Goal: Register for event/course: Sign up to attend an event or enroll in a course

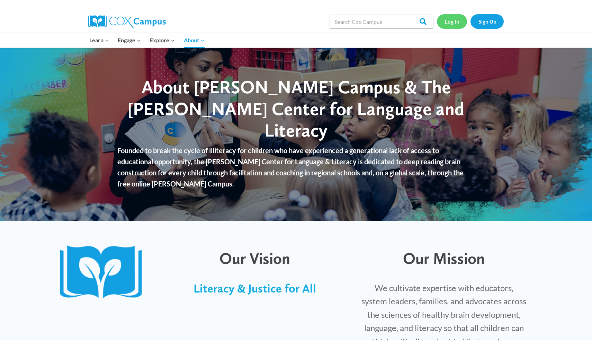
click at [457, 21] on link "Log In" at bounding box center [452, 21] width 30 height 14
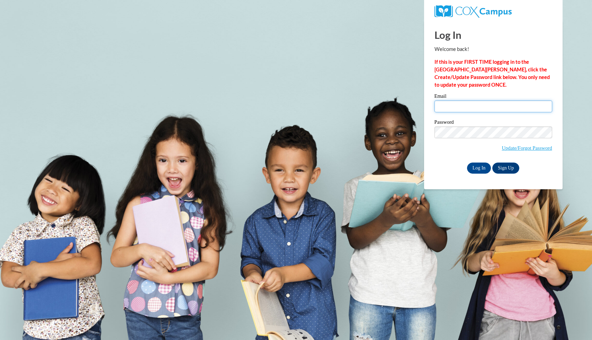
click at [456, 108] on input "Email" at bounding box center [494, 106] width 118 height 12
type input "[EMAIL_ADDRESS][DOMAIN_NAME]"
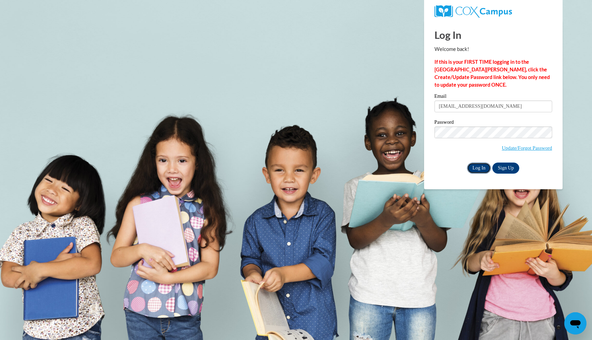
click at [474, 167] on input "Log In" at bounding box center [479, 167] width 24 height 11
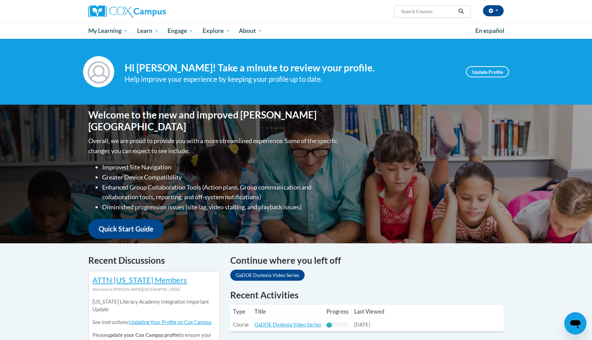
click at [417, 13] on input "Search..." at bounding box center [428, 11] width 55 height 8
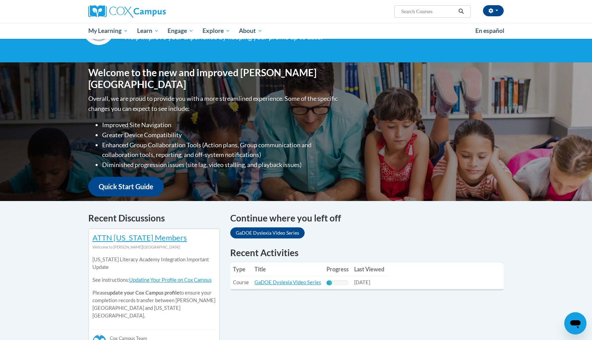
scroll to position [44, 0]
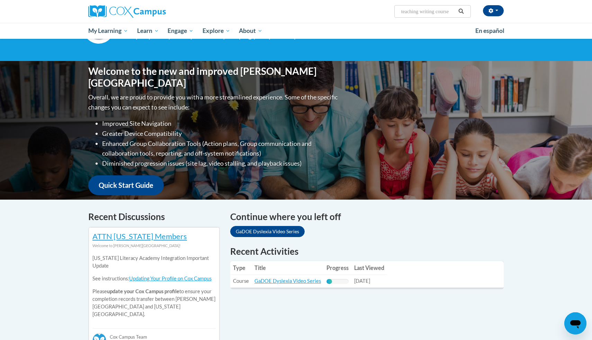
click at [412, 14] on input "teaching writing course" at bounding box center [428, 11] width 55 height 8
paste input "Teaching Writing to K-3"
type input "teachTeaching Writing to K-3ing writing course"
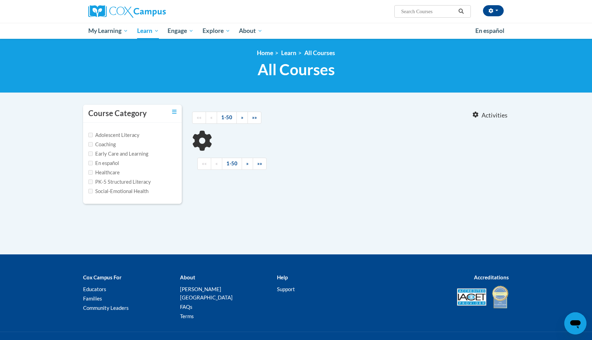
type input "teaching writing course"
click at [460, 12] on icon "Search" at bounding box center [461, 11] width 6 height 5
type input "teaching writing course"
type input "teachTeaching Writing to K-3ing writing course"
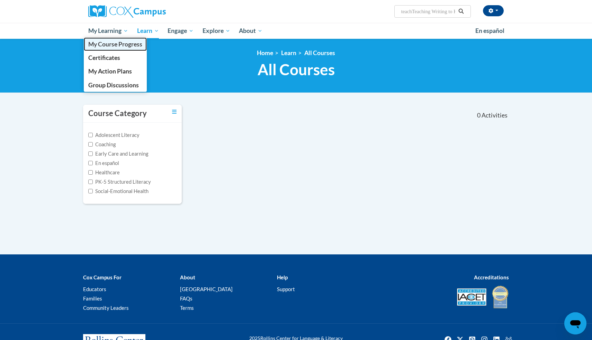
click at [120, 46] on span "My Course Progress" at bounding box center [115, 44] width 54 height 7
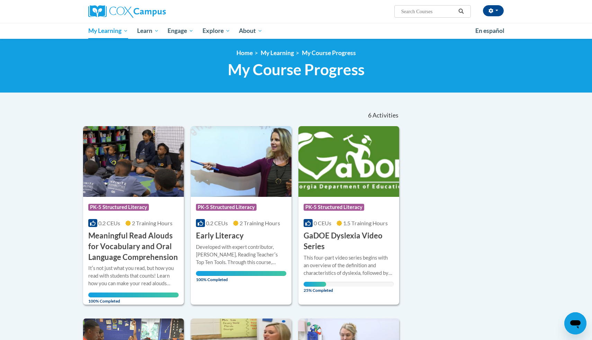
click at [409, 12] on input "Search..." at bounding box center [428, 11] width 55 height 8
type input "teaching writing"
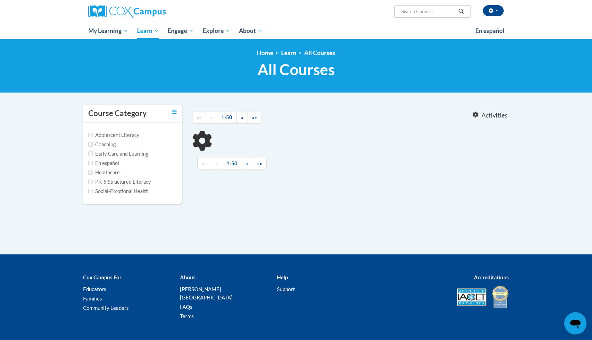
type input "teaching writing"
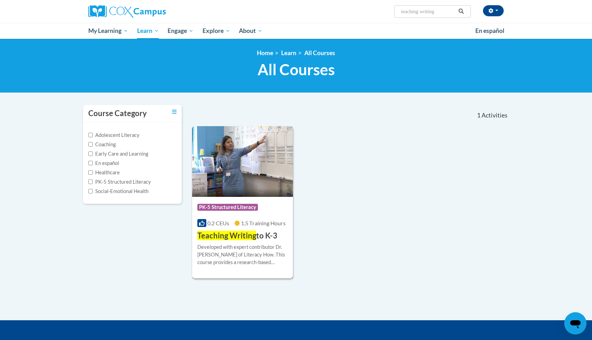
click at [239, 199] on div "Course Category: PK-5 Structured Literacy 0.2 CEUs 1.5 Training Hours COURSE Te…" at bounding box center [242, 219] width 101 height 44
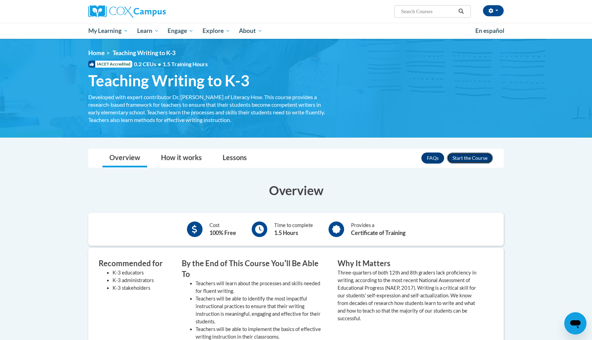
click at [462, 158] on button "Enroll" at bounding box center [470, 157] width 46 height 11
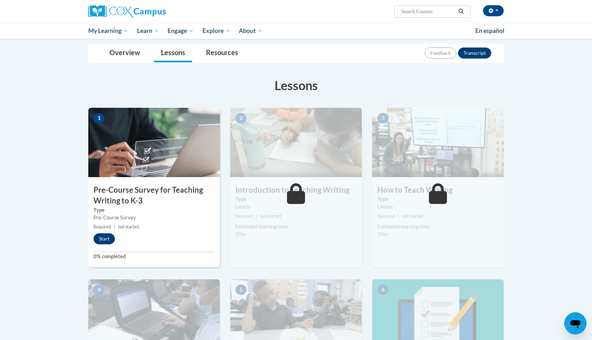
scroll to position [72, 0]
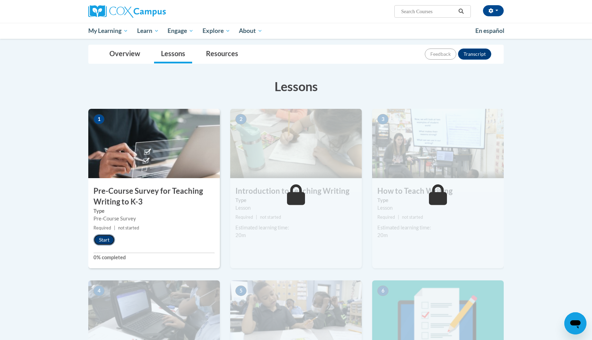
click at [110, 237] on button "Start" at bounding box center [104, 239] width 21 height 11
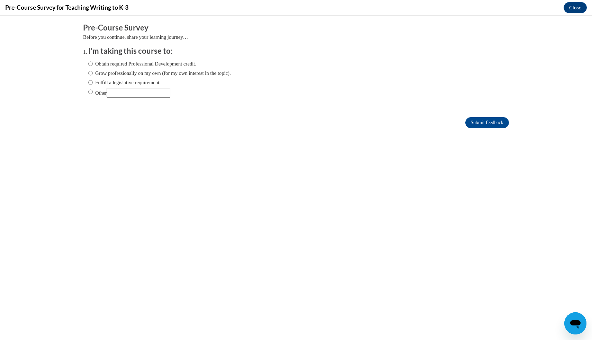
scroll to position [0, 0]
click at [87, 93] on ol "I'm taking this course to: Obtain required Professional Development credit. Gro…" at bounding box center [296, 77] width 426 height 63
click at [92, 91] on input "Other" at bounding box center [90, 92] width 5 height 8
radio input "true"
click at [118, 94] on input "Other" at bounding box center [139, 93] width 64 height 10
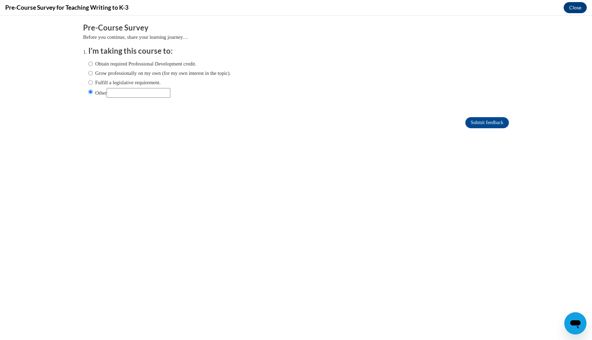
type input "college"
click at [486, 122] on input "Submit feedback" at bounding box center [487, 122] width 44 height 11
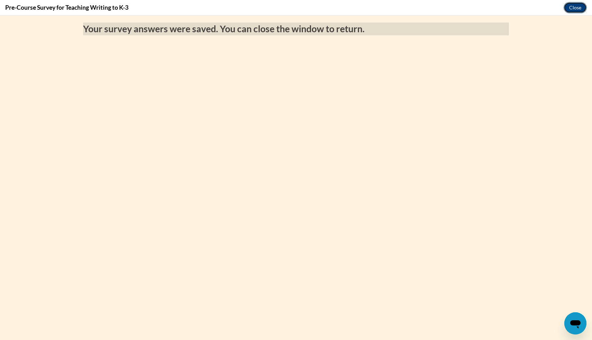
click at [579, 8] on button "Close" at bounding box center [575, 7] width 23 height 11
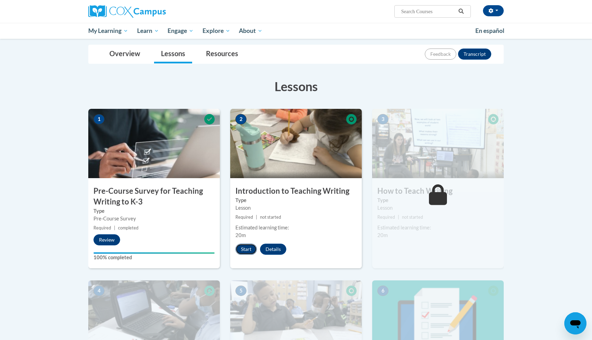
click at [249, 250] on button "Start" at bounding box center [245, 248] width 21 height 11
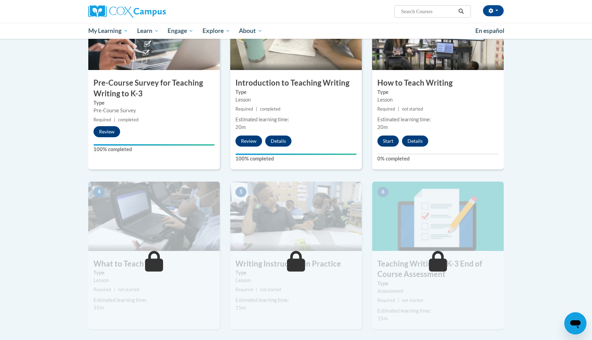
scroll to position [183, 0]
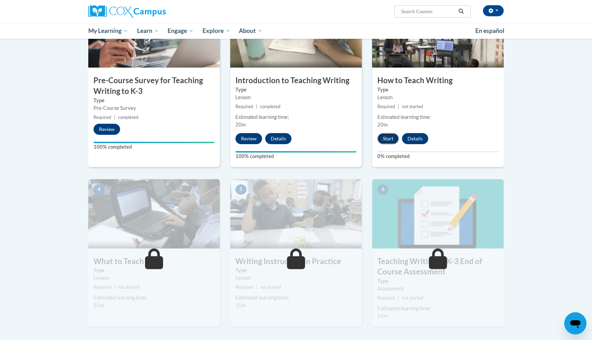
click at [387, 139] on button "Start" at bounding box center [387, 138] width 21 height 11
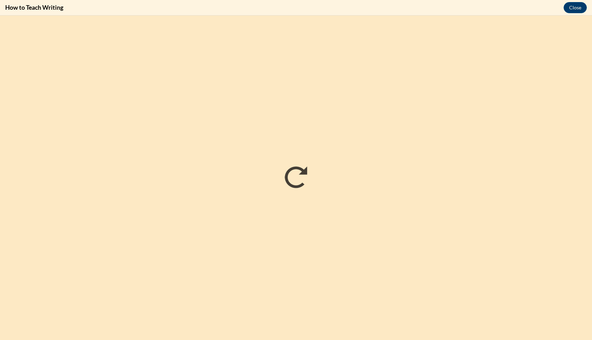
scroll to position [0, 0]
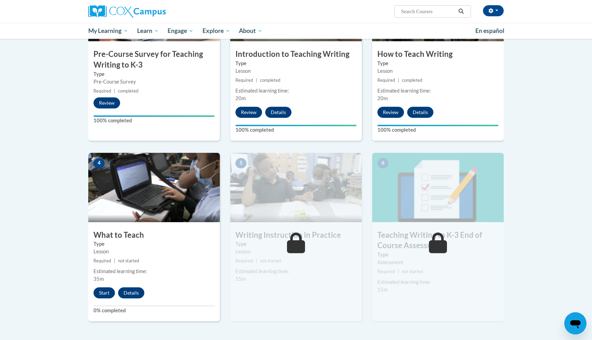
scroll to position [217, 0]
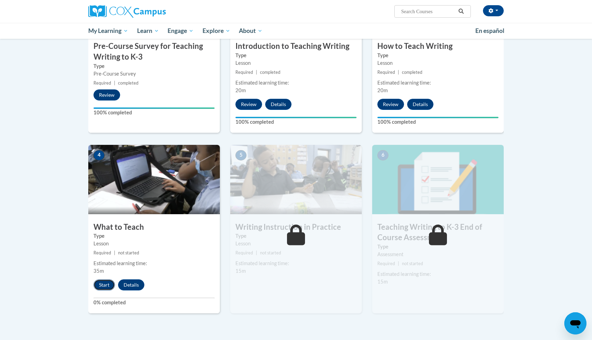
click at [105, 287] on button "Start" at bounding box center [104, 284] width 21 height 11
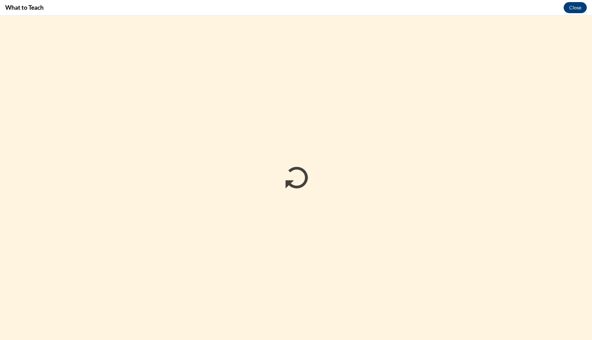
scroll to position [0, 0]
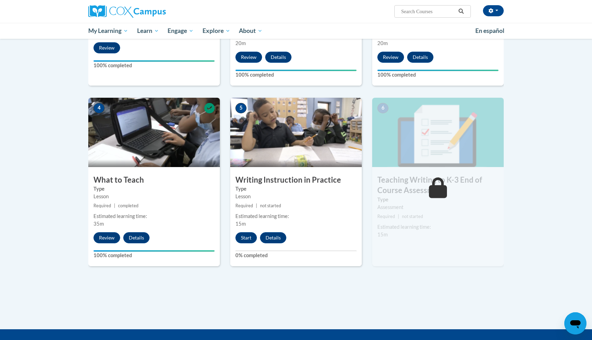
scroll to position [264, 0]
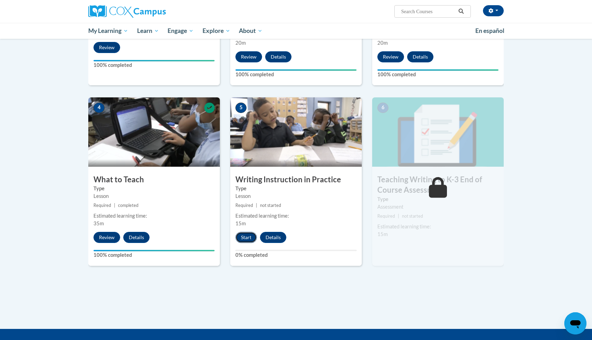
click at [244, 238] on button "Start" at bounding box center [245, 237] width 21 height 11
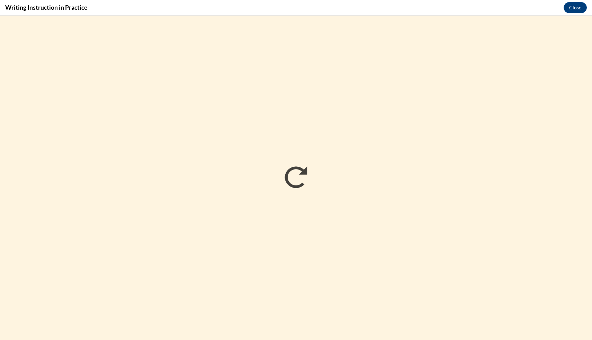
scroll to position [0, 0]
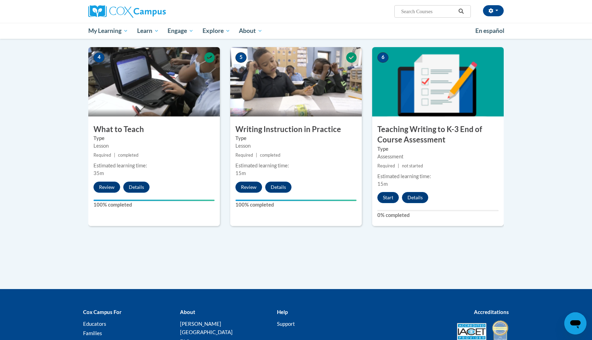
scroll to position [317, 0]
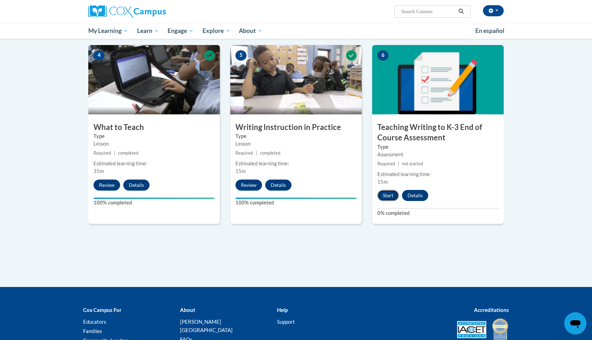
click at [395, 195] on button "Start" at bounding box center [387, 195] width 21 height 11
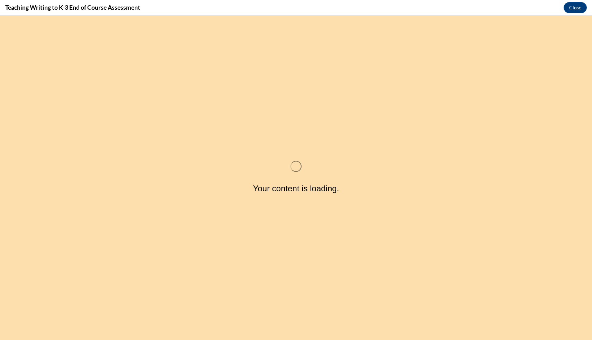
scroll to position [0, 0]
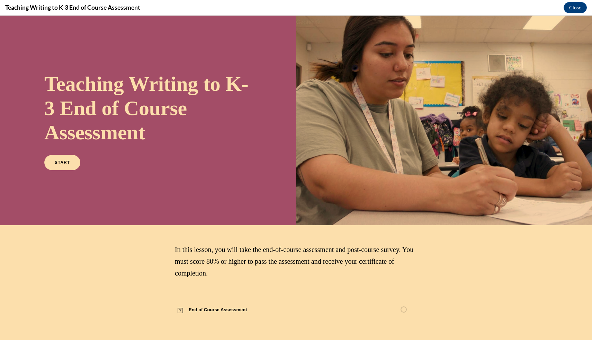
click at [247, 290] on div "In this lesson, you will take the end-of-course assessment and post-course surv…" at bounding box center [296, 281] width 242 height 75
click at [232, 311] on span "End of Course Assessment" at bounding box center [222, 309] width 94 height 19
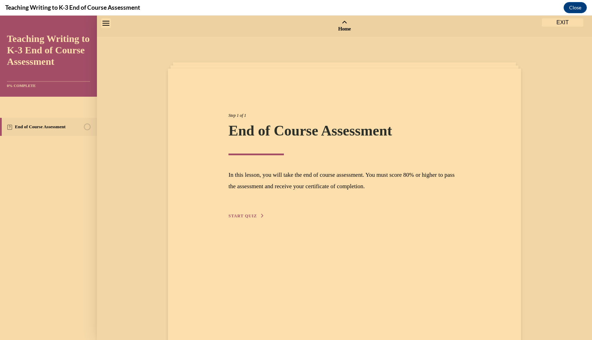
scroll to position [21, 0]
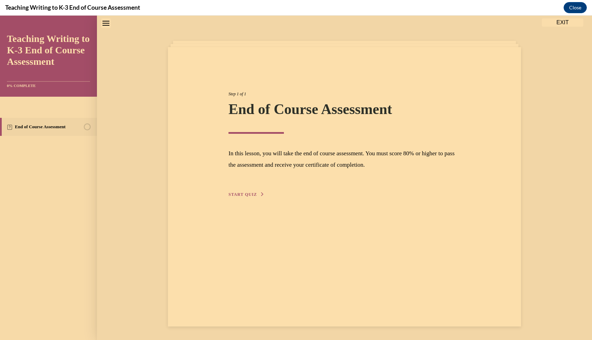
click at [253, 195] on span "START QUIZ" at bounding box center [243, 194] width 28 height 5
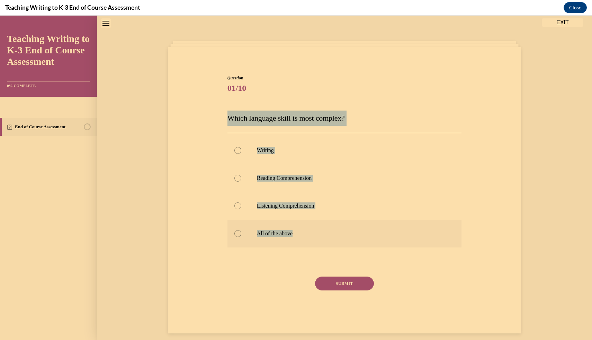
drag, startPoint x: 223, startPoint y: 110, endPoint x: 295, endPoint y: 234, distance: 143.1
click at [295, 234] on div "Question 01/10 Which language skill is most complex? Writing Reading Comprehens…" at bounding box center [344, 193] width 357 height 279
copy div "Which language skill is most complex? Writing Reading Comprehension Listening C…"
click at [276, 235] on p "All of the above" at bounding box center [351, 233] width 188 height 7
click at [241, 235] on input "All of the above" at bounding box center [237, 233] width 7 height 7
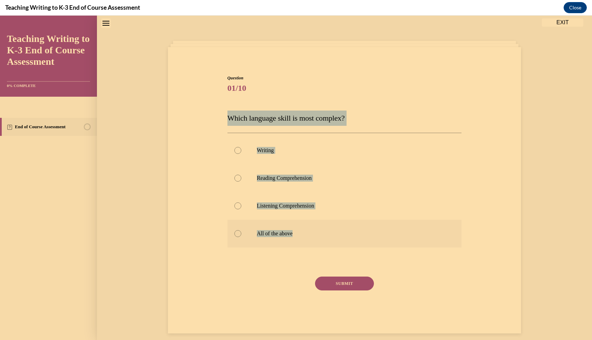
radio input "true"
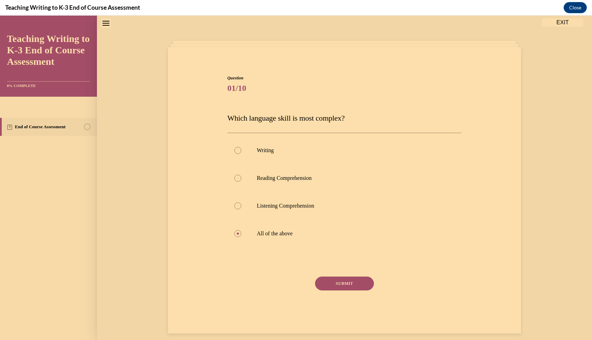
click at [342, 284] on button "SUBMIT" at bounding box center [344, 283] width 59 height 14
click at [291, 234] on p "All of the above" at bounding box center [351, 233] width 188 height 7
click at [241, 234] on input "All of the above" at bounding box center [237, 233] width 7 height 7
radio input "true"
click at [348, 283] on button "SUBMIT" at bounding box center [344, 283] width 59 height 14
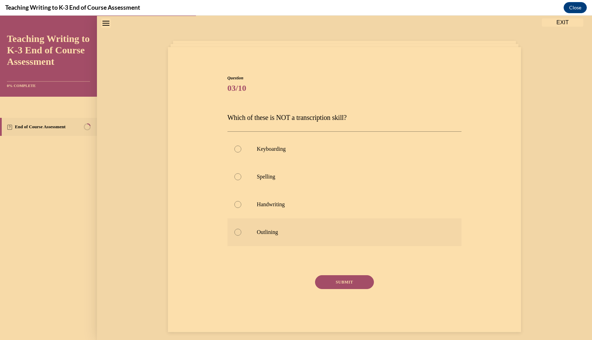
click at [266, 236] on label "Outlining" at bounding box center [345, 232] width 234 height 28
click at [241, 235] on input "Outlining" at bounding box center [237, 232] width 7 height 7
radio input "true"
click at [335, 282] on button "SUBMIT" at bounding box center [344, 282] width 59 height 14
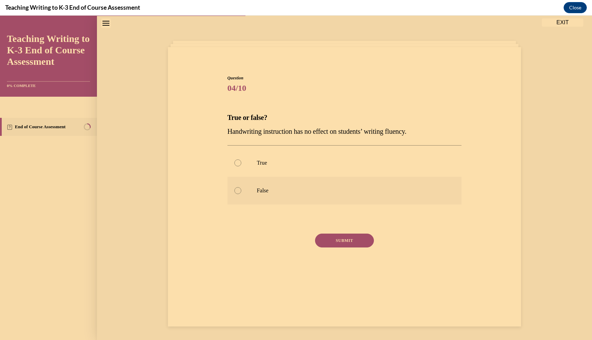
click at [239, 191] on div at bounding box center [237, 190] width 7 height 7
click at [239, 191] on input "False" at bounding box center [237, 190] width 7 height 7
radio input "true"
click at [331, 240] on button "SUBMIT" at bounding box center [344, 240] width 59 height 14
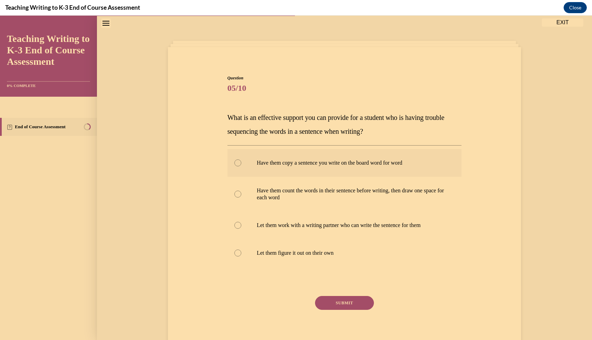
click at [236, 163] on div at bounding box center [237, 162] width 7 height 7
click at [236, 163] on input "Have them copy a sentence you write on the board word for word" at bounding box center [237, 162] width 7 height 7
radio input "true"
click at [344, 304] on button "SUBMIT" at bounding box center [344, 303] width 59 height 14
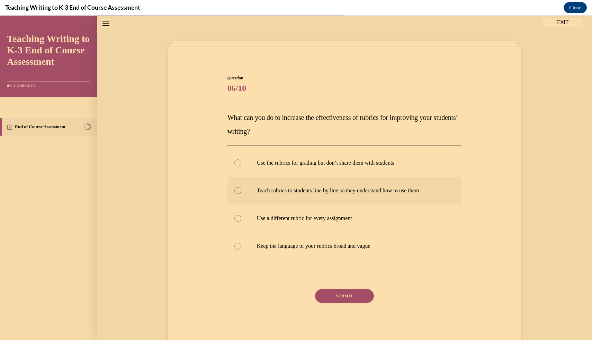
click at [322, 199] on label "Teach rubrics to students line by line so they understand how to use them" at bounding box center [345, 191] width 234 height 28
click at [241, 194] on input "Teach rubrics to students line by line so they understand how to use them" at bounding box center [237, 190] width 7 height 7
radio input "true"
click at [346, 298] on button "SUBMIT" at bounding box center [344, 296] width 59 height 14
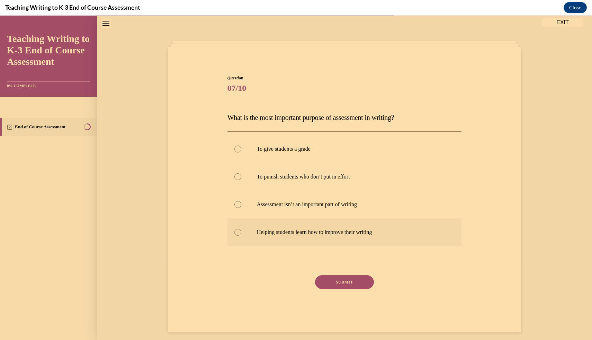
click at [237, 232] on div at bounding box center [237, 232] width 7 height 7
click at [237, 232] on input "Helping students learn how to improve their writing" at bounding box center [237, 232] width 7 height 7
radio input "true"
click at [343, 280] on button "SUBMIT" at bounding box center [344, 282] width 59 height 14
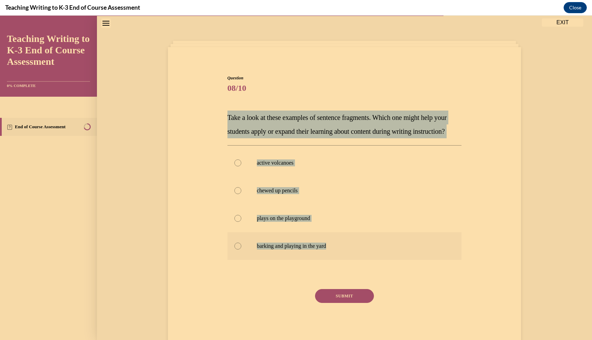
drag, startPoint x: 225, startPoint y: 113, endPoint x: 340, endPoint y: 256, distance: 183.3
click at [340, 256] on div "Question 08/10 Take a look at these examples of sentence fragments. Which one m…" at bounding box center [344, 200] width 357 height 292
copy div "Take a look at these examples of sentence fragments. Which one might help your …"
click at [278, 166] on p "active volcanoes" at bounding box center [351, 162] width 188 height 7
click at [241, 166] on input "active volcanoes" at bounding box center [237, 162] width 7 height 7
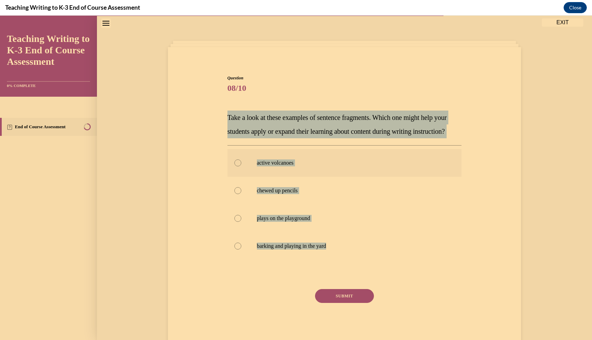
radio input "true"
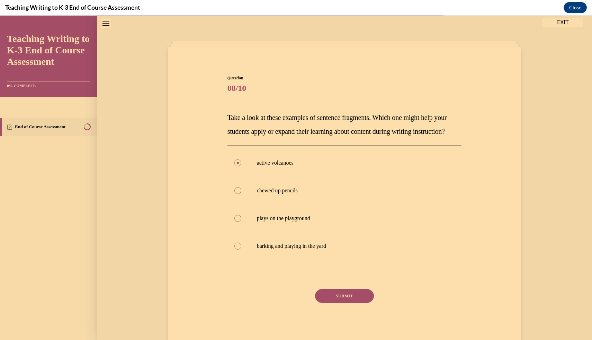
click at [332, 303] on button "SUBMIT" at bounding box center [344, 296] width 59 height 14
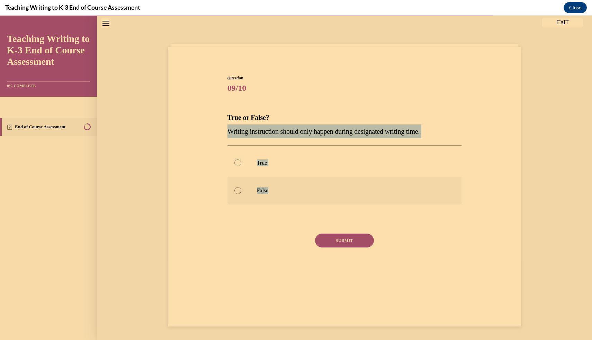
drag, startPoint x: 223, startPoint y: 128, endPoint x: 273, endPoint y: 192, distance: 80.8
click at [274, 196] on div "Question 09/10 True or False? Writing instruction should only happen during des…" at bounding box center [344, 172] width 357 height 236
copy div "Writing instruction should only happen during designated writing time. True Fal…"
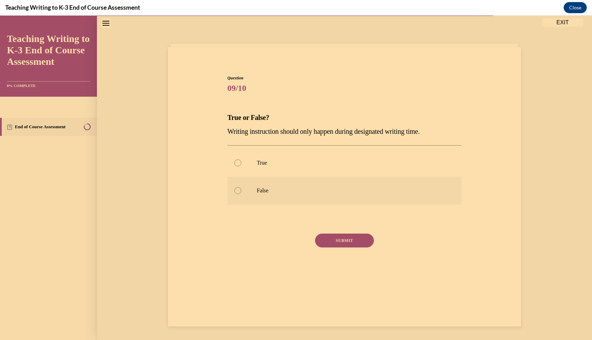
click at [241, 192] on div at bounding box center [237, 190] width 7 height 7
click at [241, 192] on input "False" at bounding box center [237, 190] width 7 height 7
radio input "true"
click at [346, 240] on button "SUBMIT" at bounding box center [344, 240] width 59 height 14
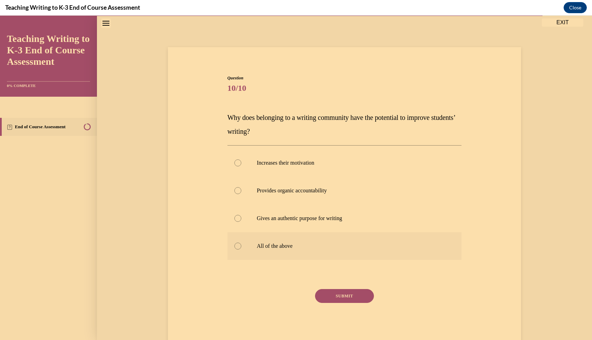
click at [316, 252] on label "All of the above" at bounding box center [345, 246] width 234 height 28
click at [241, 249] on input "All of the above" at bounding box center [237, 245] width 7 height 7
radio input "true"
click at [349, 297] on button "SUBMIT" at bounding box center [344, 296] width 59 height 14
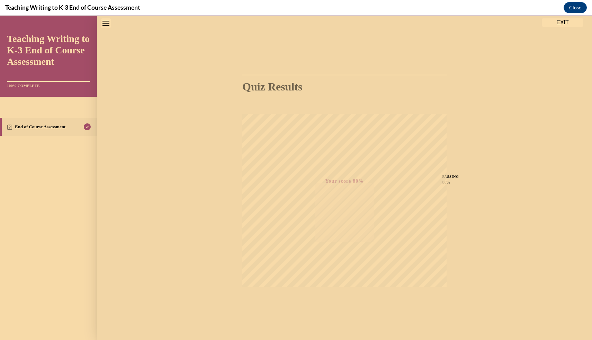
scroll to position [31, 0]
click at [561, 20] on button "EXIT" at bounding box center [563, 22] width 42 height 8
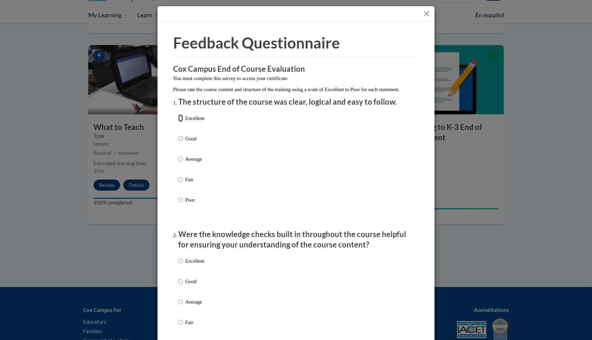
click at [180, 122] on input "Excellent" at bounding box center [180, 118] width 5 height 8
radio input "true"
click at [185, 270] on label "Excellent" at bounding box center [191, 266] width 26 height 19
click at [183, 265] on input "Excellent" at bounding box center [180, 261] width 5 height 8
radio input "true"
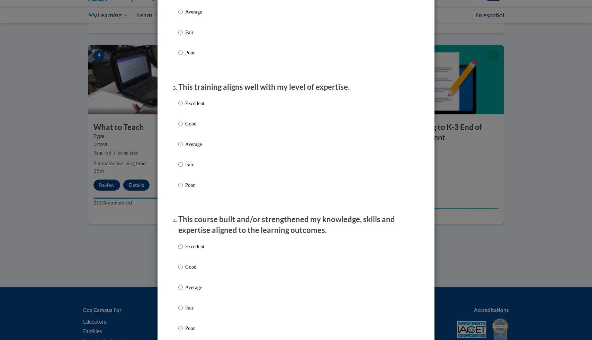
scroll to position [318, 0]
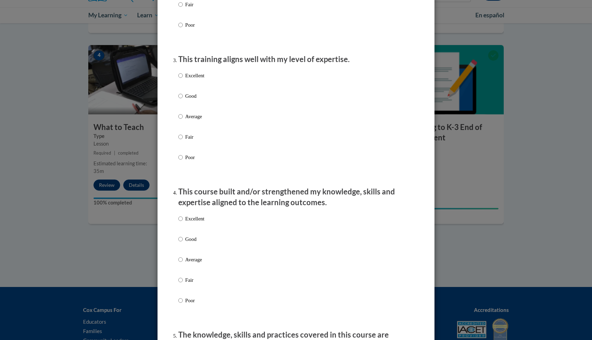
click at [197, 79] on p "Excellent" at bounding box center [194, 76] width 19 height 8
click at [183, 79] on input "Excellent" at bounding box center [180, 76] width 5 height 8
radio input "true"
click at [192, 222] on p "Excellent" at bounding box center [194, 219] width 19 height 8
click at [183, 222] on input "Excellent" at bounding box center [180, 219] width 5 height 8
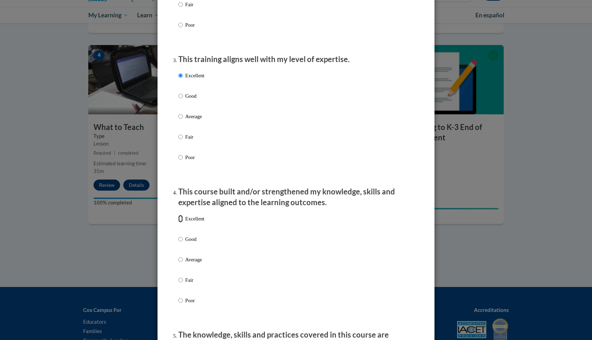
radio input "true"
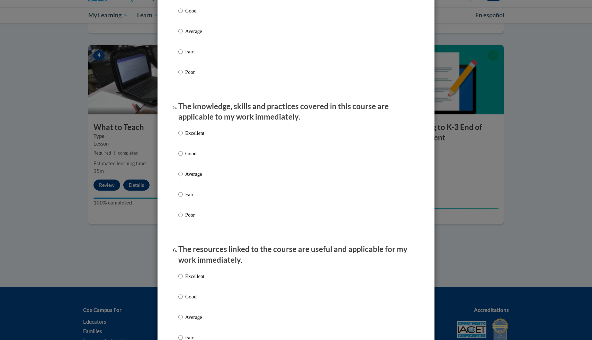
scroll to position [546, 0]
click at [194, 136] on p "Excellent" at bounding box center [194, 132] width 19 height 8
click at [183, 136] on input "Excellent" at bounding box center [180, 132] width 5 height 8
radio input "true"
click at [198, 279] on p "Excellent" at bounding box center [194, 276] width 19 height 8
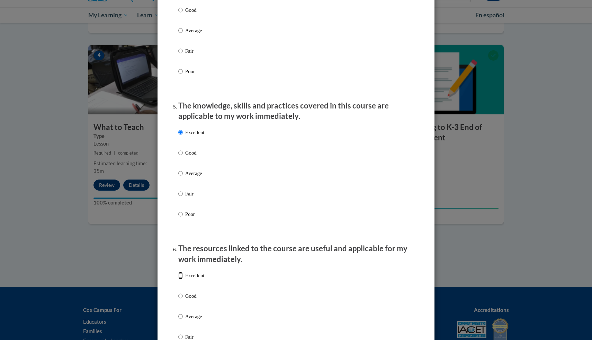
click at [183, 279] on input "Excellent" at bounding box center [180, 276] width 5 height 8
radio input "true"
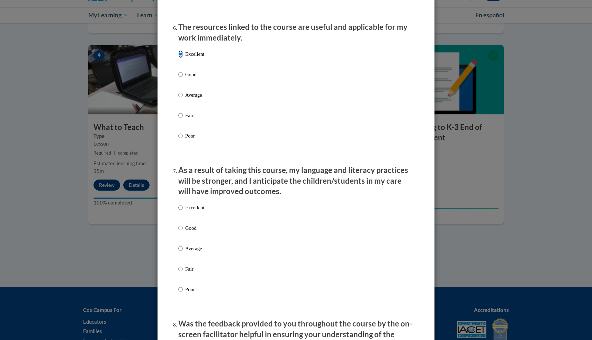
scroll to position [769, 0]
click at [196, 210] on p "Excellent" at bounding box center [194, 207] width 19 height 8
click at [183, 210] on input "Excellent" at bounding box center [180, 207] width 5 height 8
radio input "true"
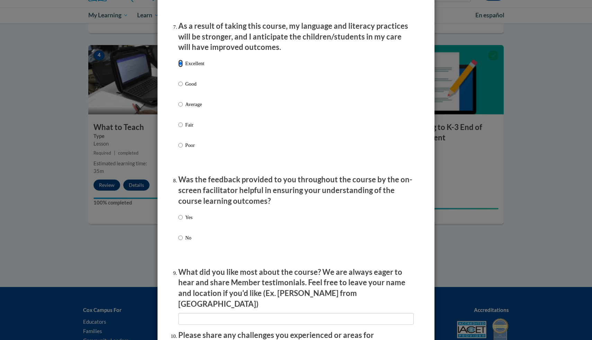
scroll to position [916, 0]
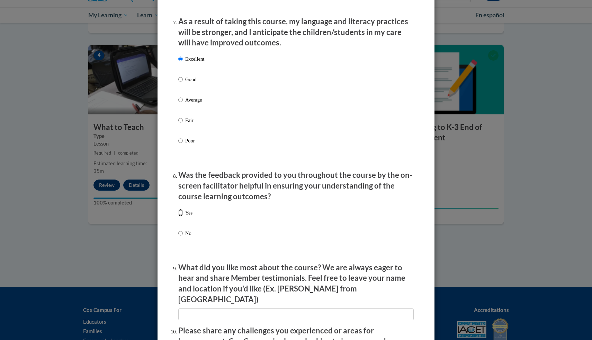
click at [183, 216] on input "Yes" at bounding box center [180, 213] width 5 height 8
radio input "true"
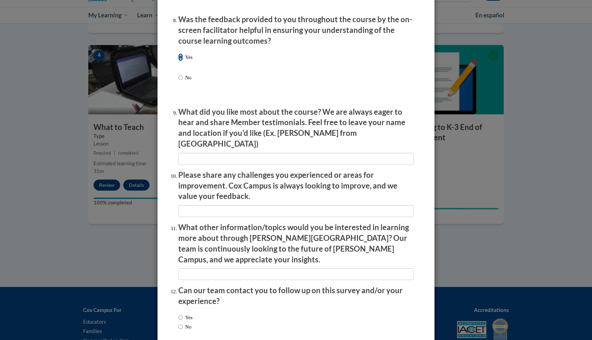
scroll to position [1101, 0]
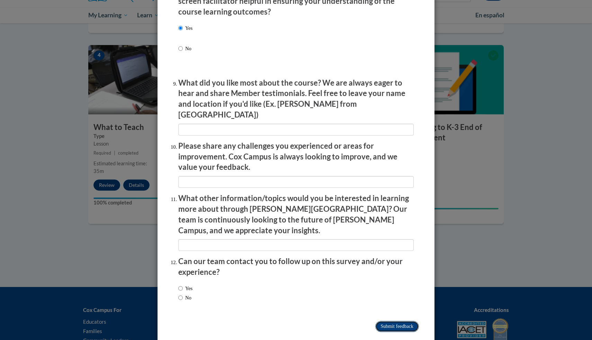
click at [390, 321] on input "Submit feedback" at bounding box center [397, 326] width 44 height 11
